Goal: Task Accomplishment & Management: Use online tool/utility

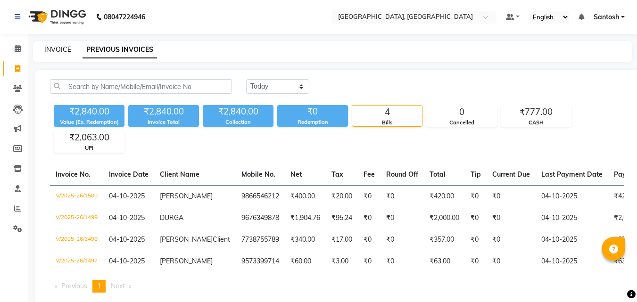
click at [54, 50] on link "INVOICE" at bounding box center [57, 49] width 27 height 8
select select "service"
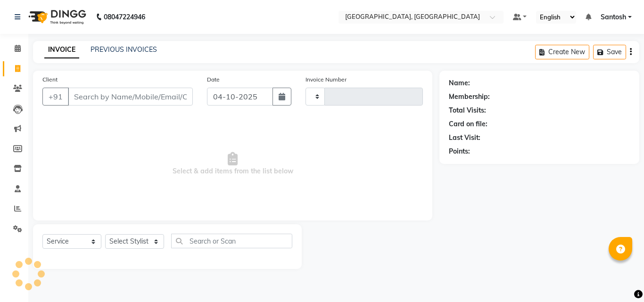
type input "1501"
select select "5506"
click at [22, 292] on aside "Calendar Invoice Clients Leads Marketing Members Inventory Staff Reports Settin…" at bounding box center [14, 151] width 28 height 302
click at [94, 50] on link "PREVIOUS INVOICES" at bounding box center [124, 49] width 66 height 8
